Goal: Task Accomplishment & Management: Manage account settings

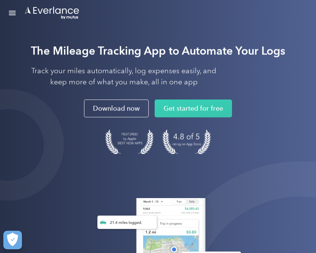
click at [13, 13] on div "Open Menu" at bounding box center [12, 13] width 7 height 1
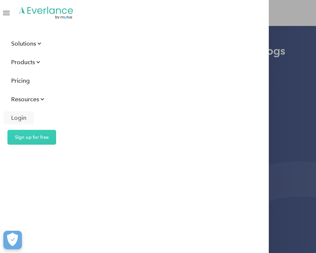
click at [21, 117] on div "Login" at bounding box center [18, 117] width 15 height 9
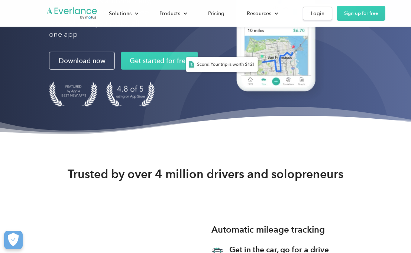
scroll to position [173, 0]
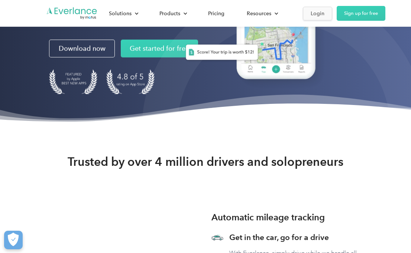
click at [315, 15] on div "Login" at bounding box center [318, 13] width 14 height 9
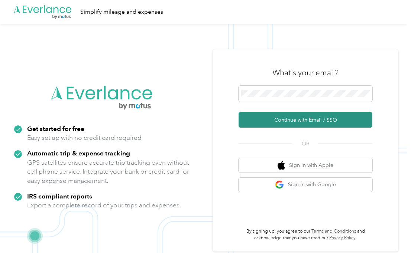
click at [314, 128] on button "Continue with Email / SSO" at bounding box center [306, 120] width 134 height 16
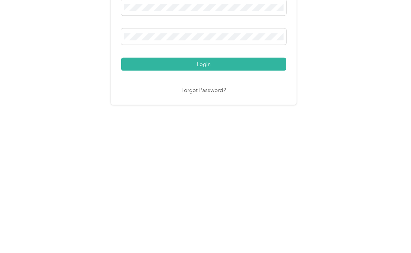
scroll to position [18, 0]
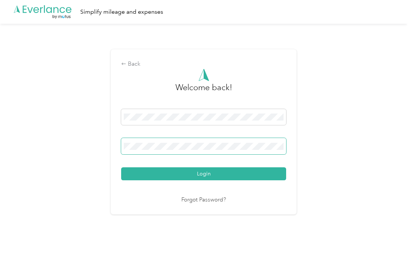
click at [206, 168] on button "Login" at bounding box center [203, 174] width 165 height 13
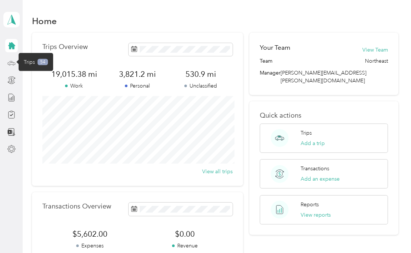
click at [9, 59] on icon at bounding box center [11, 63] width 8 height 8
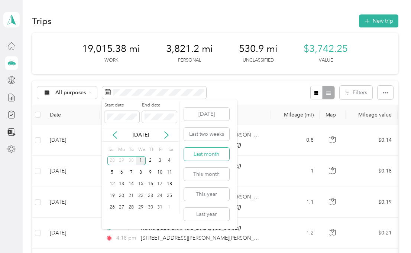
click at [211, 148] on button "Last month" at bounding box center [206, 154] width 45 height 13
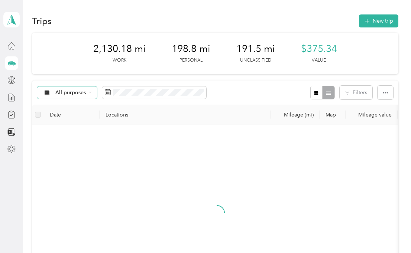
click at [76, 90] on span "All purposes" at bounding box center [70, 92] width 31 height 5
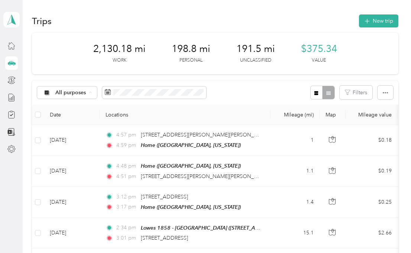
click at [73, 115] on span "Unclassified" at bounding box center [90, 119] width 70 height 8
drag, startPoint x: 3, startPoint y: 166, endPoint x: 240, endPoint y: 89, distance: 249.4
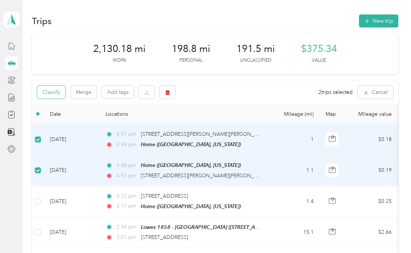
click at [58, 86] on button "Classify" at bounding box center [51, 92] width 28 height 13
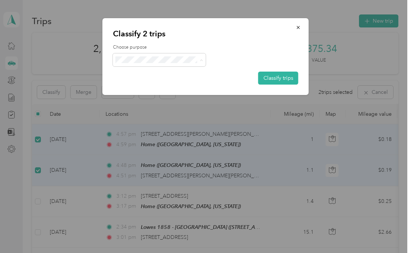
click at [170, 100] on span "Personal" at bounding box center [166, 104] width 70 height 8
click at [270, 77] on button "Classify trips" at bounding box center [278, 78] width 40 height 13
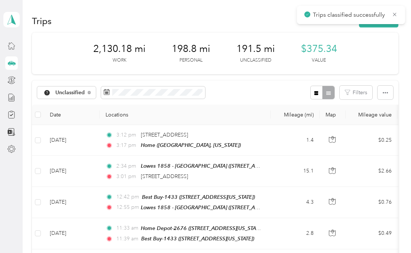
drag, startPoint x: 3, startPoint y: 145, endPoint x: 209, endPoint y: 97, distance: 211.0
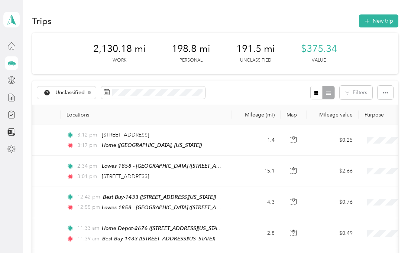
scroll to position [28, 0]
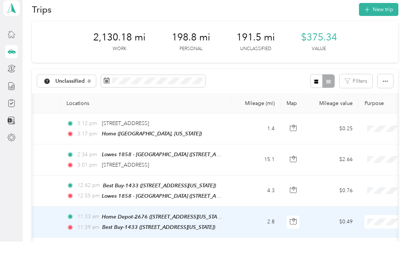
click at [355, 230] on span "Acosta Whirlpool" at bounding box center [372, 234] width 70 height 8
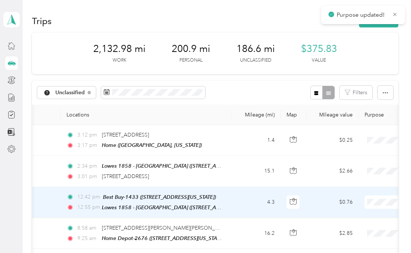
click at [367, 211] on span "Acosta Whirlpool" at bounding box center [372, 215] width 70 height 8
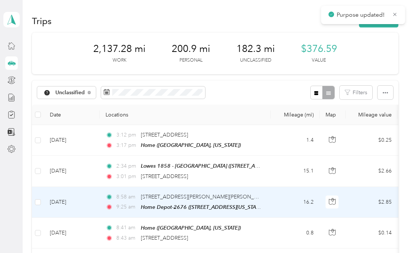
scroll to position [0, 0]
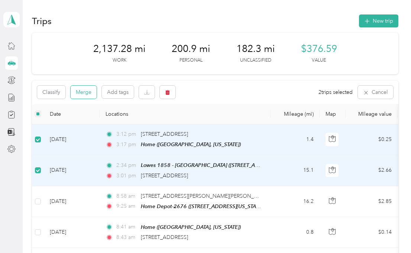
click at [85, 86] on button "Merge" at bounding box center [84, 92] width 26 height 13
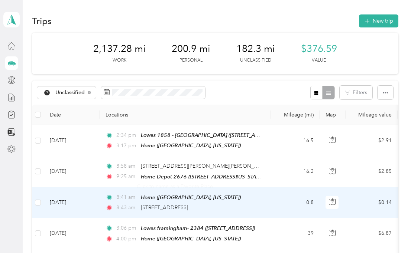
scroll to position [28, 0]
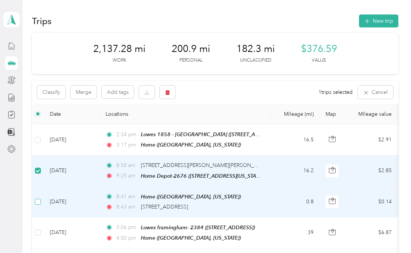
click at [37, 198] on label at bounding box center [38, 202] width 6 height 8
click at [87, 86] on button "Merge" at bounding box center [84, 92] width 26 height 13
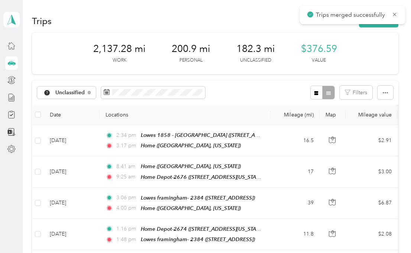
drag, startPoint x: 0, startPoint y: 101, endPoint x: 182, endPoint y: 85, distance: 182.8
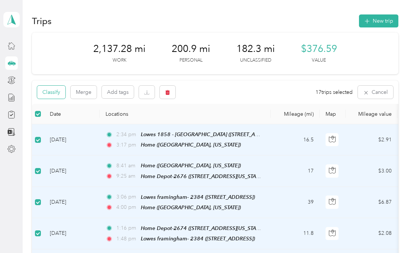
click at [52, 86] on button "Classify" at bounding box center [51, 92] width 28 height 13
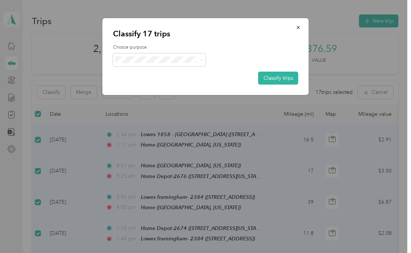
click at [163, 97] on span "Acosta Whirlpool" at bounding box center [166, 101] width 70 height 8
click at [273, 74] on button "Classify trips" at bounding box center [278, 78] width 40 height 13
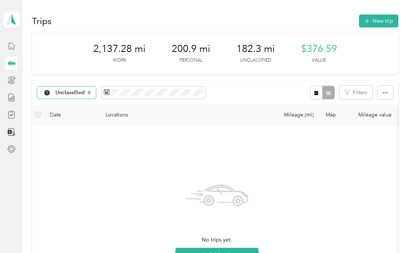
click at [64, 87] on div "Unclassified" at bounding box center [66, 93] width 59 height 13
click at [76, 128] on span "Acosta Whirlpool" at bounding box center [90, 132] width 70 height 8
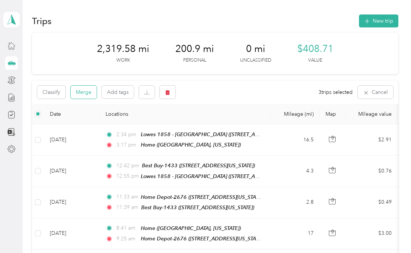
click at [90, 92] on button "Merge" at bounding box center [84, 92] width 26 height 13
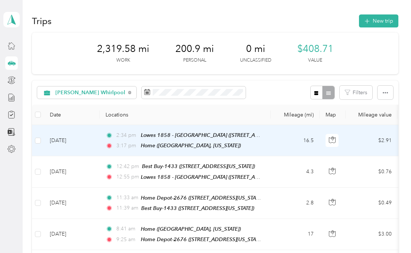
scroll to position [28, 0]
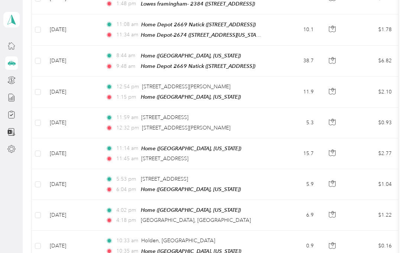
click at [278, 169] on td "5.9" at bounding box center [295, 184] width 49 height 31
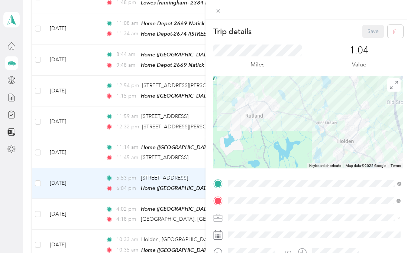
click at [35, 56] on div "Trip details Save This trip cannot be edited because it is either under review,…" at bounding box center [205, 126] width 411 height 253
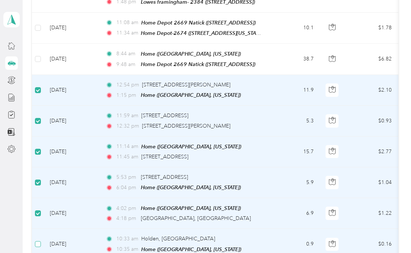
click at [37, 240] on label at bounding box center [38, 244] width 6 height 8
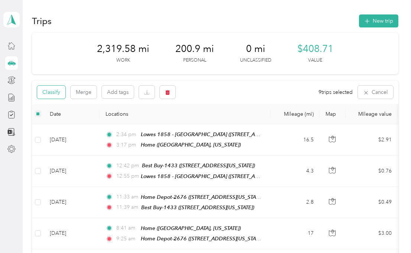
click at [52, 92] on button "Classify" at bounding box center [51, 92] width 28 height 13
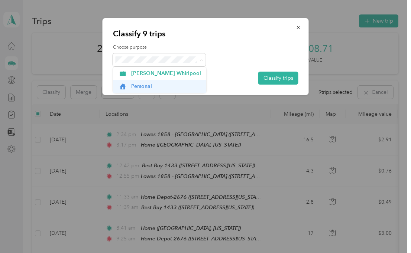
click at [175, 87] on span "Personal" at bounding box center [166, 87] width 70 height 8
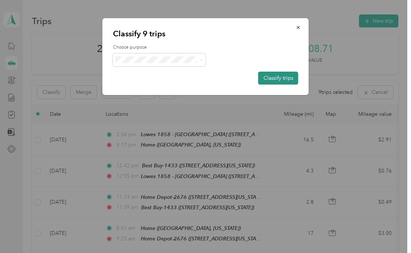
click at [277, 74] on button "Classify trips" at bounding box center [278, 78] width 40 height 13
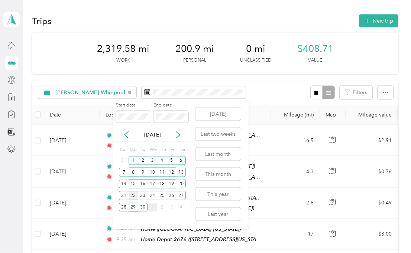
click at [132, 195] on div "22" at bounding box center [134, 195] width 10 height 9
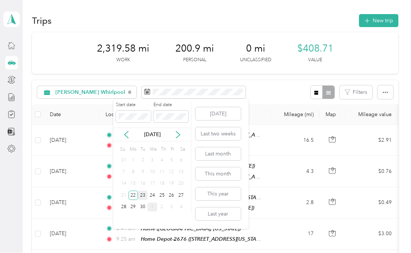
click at [143, 197] on div "23" at bounding box center [143, 195] width 10 height 9
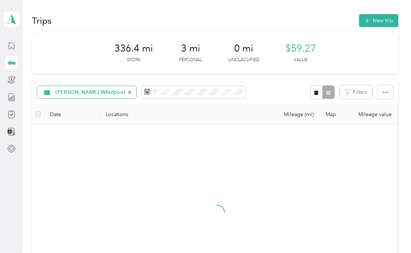
click at [69, 94] on span "Acosta Whirlpool" at bounding box center [90, 92] width 70 height 5
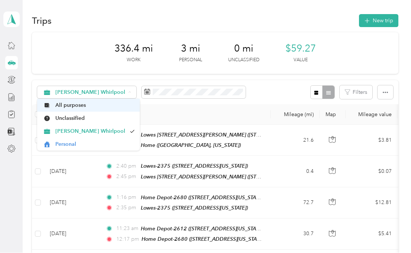
click at [66, 107] on span "All purposes" at bounding box center [94, 106] width 79 height 8
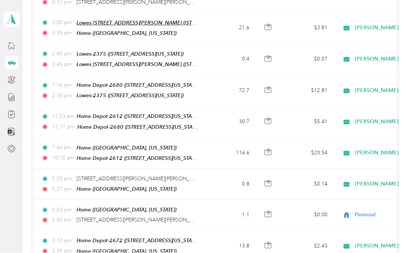
scroll to position [0, 65]
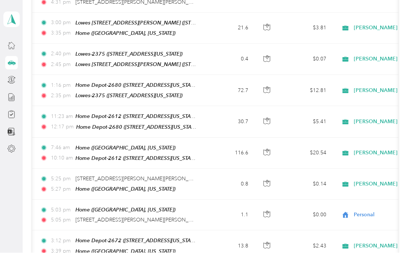
click at [375, 185] on div "Acosta Whirlpool" at bounding box center [384, 184] width 92 height 13
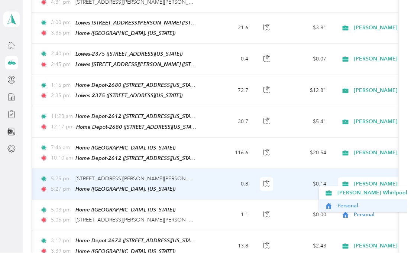
click at [358, 207] on span "Personal" at bounding box center [376, 207] width 79 height 8
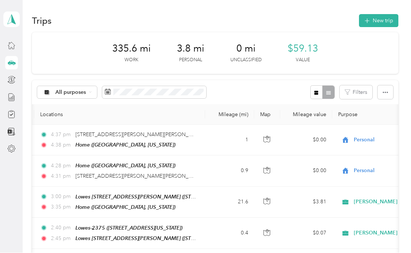
scroll to position [0, 0]
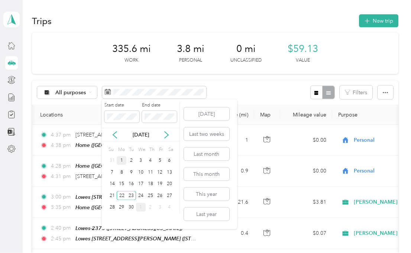
click at [122, 163] on div "1" at bounding box center [122, 160] width 10 height 9
click at [170, 186] on div "20" at bounding box center [170, 184] width 10 height 9
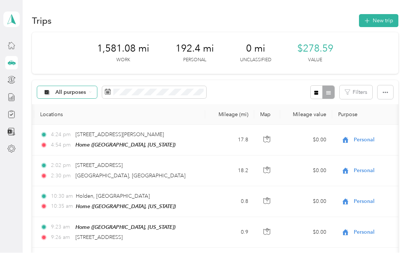
click at [86, 93] on div "All purposes" at bounding box center [67, 93] width 60 height 13
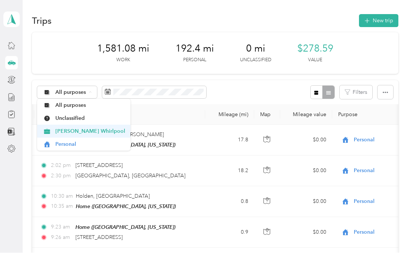
click at [89, 132] on span "Acosta Whirlpool" at bounding box center [90, 132] width 70 height 8
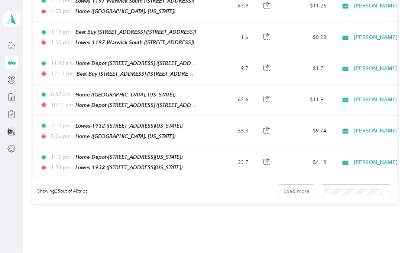
scroll to position [726, 0]
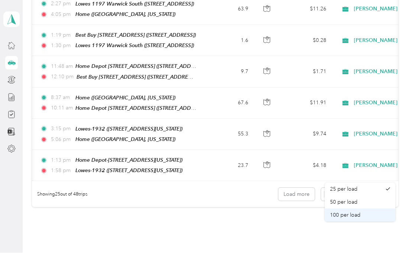
click at [370, 219] on div "100 per load" at bounding box center [360, 216] width 60 height 8
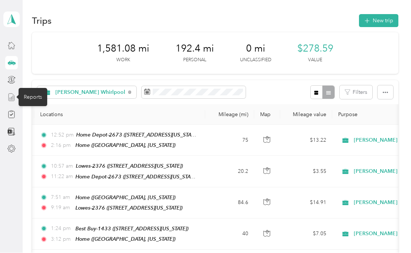
click at [12, 99] on line at bounding box center [12, 98] width 0 height 3
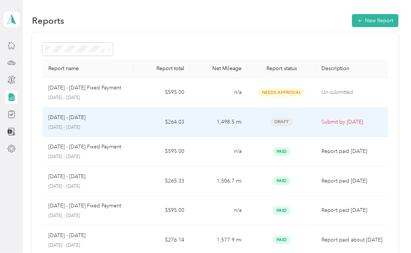
click at [224, 127] on td "1,498.5 mi" at bounding box center [218, 123] width 57 height 30
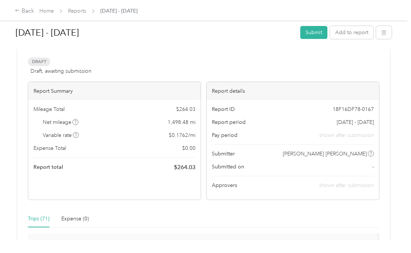
scroll to position [27, 0]
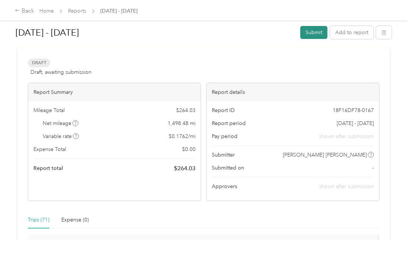
click at [318, 36] on button "Submit" at bounding box center [313, 32] width 27 height 13
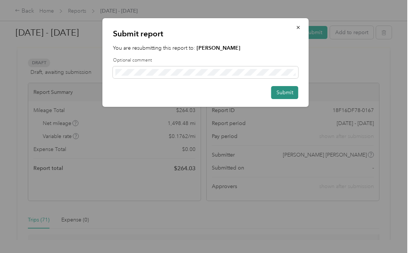
click at [285, 94] on button "Submit" at bounding box center [284, 92] width 27 height 13
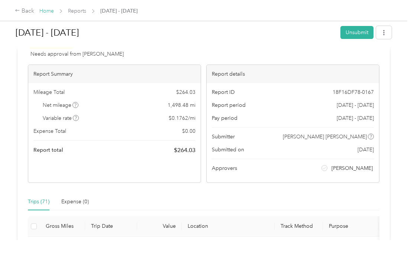
click at [48, 13] on link "Home" at bounding box center [46, 11] width 14 height 6
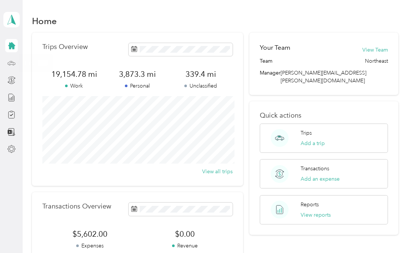
click at [11, 64] on icon at bounding box center [11, 62] width 7 height 3
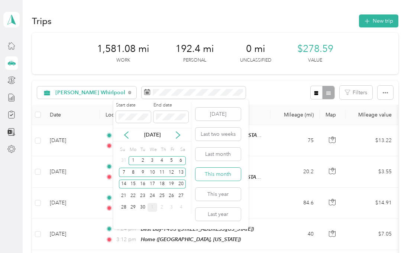
click at [225, 175] on button "This month" at bounding box center [217, 174] width 45 height 13
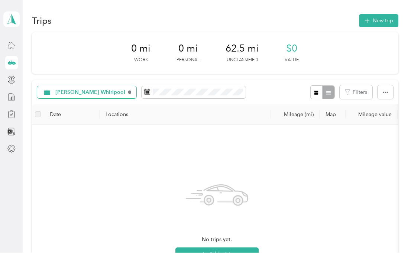
click at [129, 92] on icon at bounding box center [129, 92] width 1 height 1
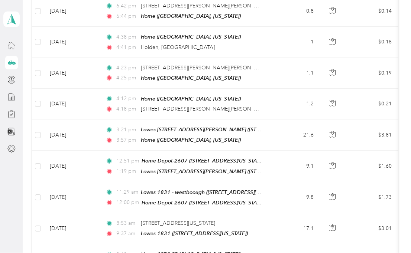
scroll to position [136, 0]
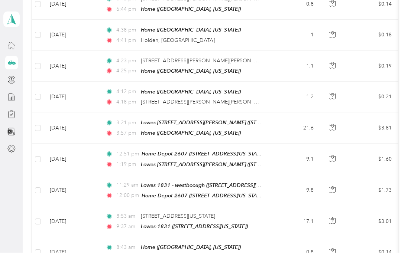
click at [359, 185] on td "$1.73" at bounding box center [372, 191] width 52 height 31
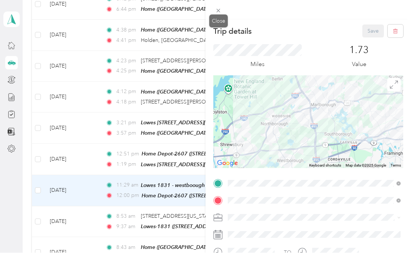
click at [217, 15] on div "Close" at bounding box center [218, 21] width 19 height 13
click at [219, 10] on icon at bounding box center [218, 11] width 6 height 6
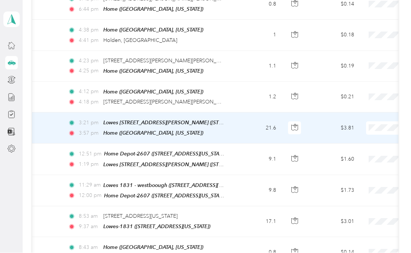
scroll to position [0, 39]
click at [387, 129] on span at bounding box center [411, 128] width 92 height 13
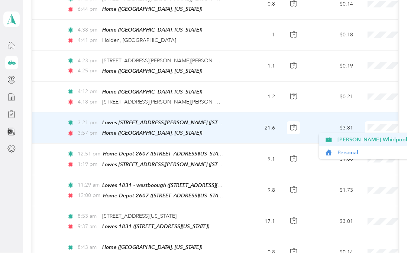
click at [374, 141] on span "Acosta Whirlpool" at bounding box center [372, 140] width 70 height 8
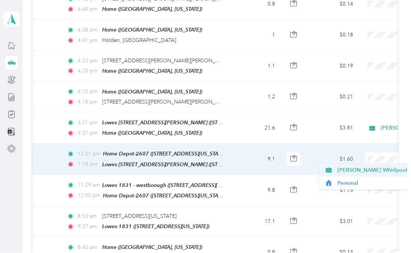
click at [374, 172] on span "Acosta Whirlpool" at bounding box center [372, 171] width 70 height 8
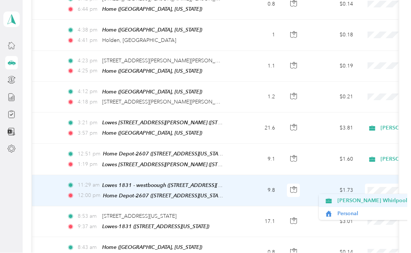
click at [371, 203] on span "Acosta Whirlpool" at bounding box center [372, 201] width 70 height 8
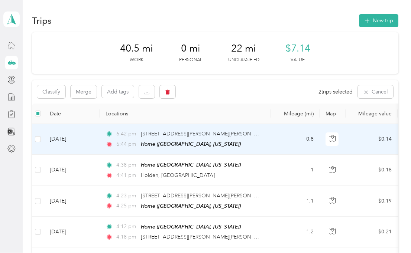
scroll to position [0, 0]
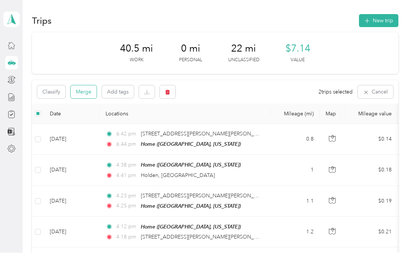
click at [89, 90] on button "Merge" at bounding box center [84, 92] width 26 height 13
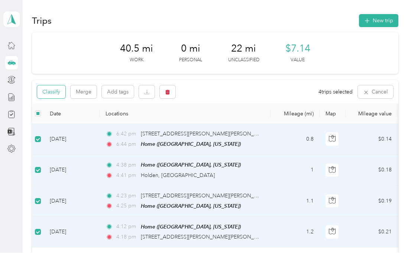
click at [56, 90] on button "Classify" at bounding box center [51, 92] width 28 height 13
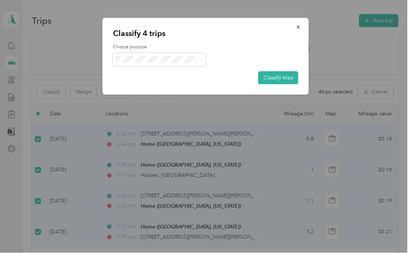
click at [159, 52] on div "Choose purpose Classify trips" at bounding box center [205, 64] width 185 height 41
click at [151, 85] on span "Personal" at bounding box center [166, 87] width 70 height 8
click at [274, 76] on button "Classify trips" at bounding box center [278, 78] width 40 height 13
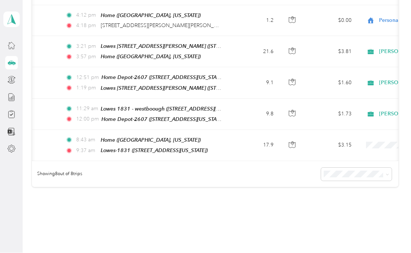
scroll to position [211, 0]
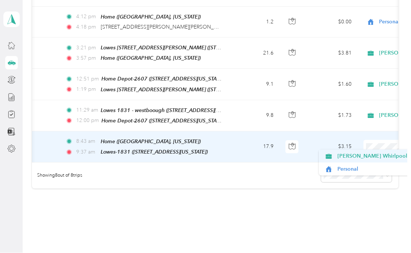
click at [371, 159] on span "Acosta Whirlpool" at bounding box center [372, 157] width 70 height 8
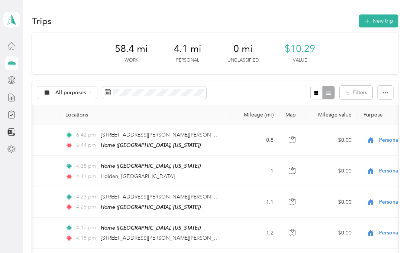
scroll to position [0, 0]
click at [10, 47] on icon at bounding box center [11, 46] width 8 height 8
